Goal: Entertainment & Leisure: Browse casually

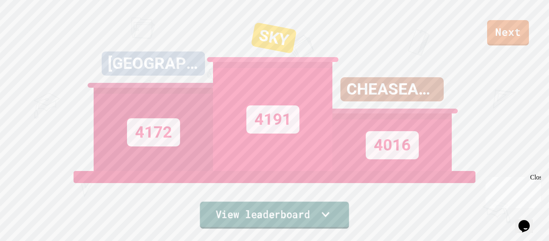
click at [313, 213] on link "View leaderboard" at bounding box center [274, 214] width 149 height 27
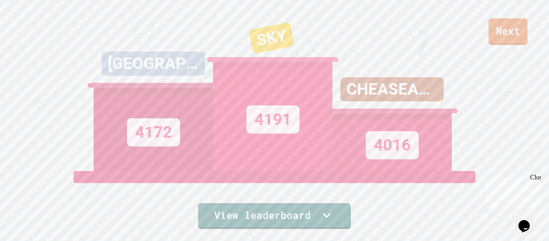
click at [499, 43] on link "Next" at bounding box center [508, 31] width 39 height 27
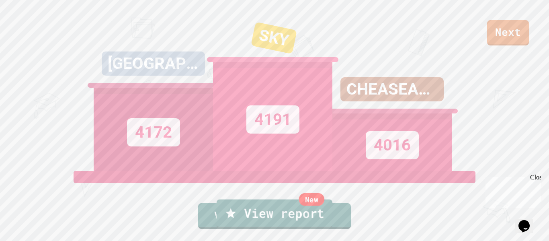
click at [278, 210] on link "New View report" at bounding box center [275, 213] width 116 height 29
